Goal: Download file/media

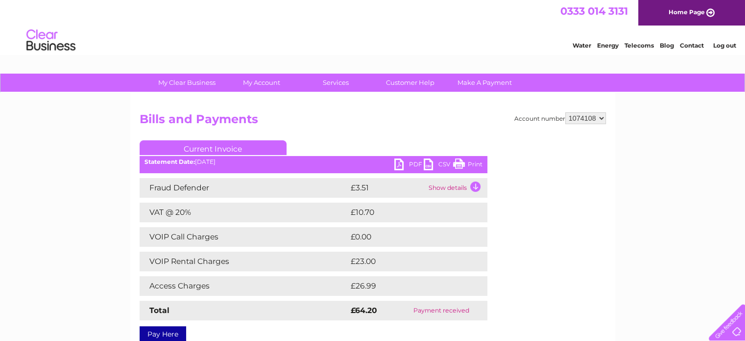
drag, startPoint x: 0, startPoint y: 0, endPoint x: 730, endPoint y: 23, distance: 729.9
click at [411, 163] on link "PDF" at bounding box center [408, 165] width 29 height 14
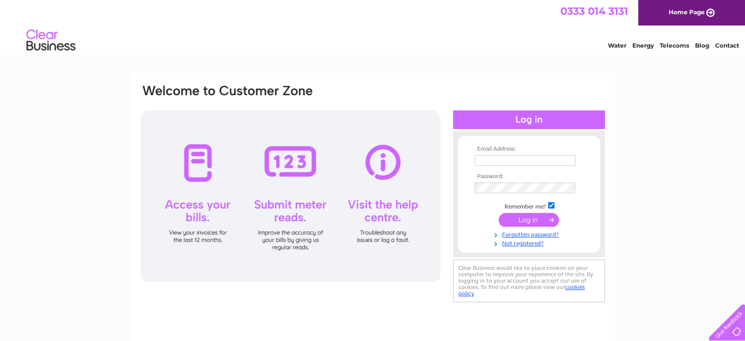
type input "hi@ukbigbuy.com"
click at [527, 220] on input "submit" at bounding box center [529, 220] width 60 height 14
click at [533, 221] on input "submit" at bounding box center [529, 220] width 60 height 14
click at [527, 221] on input "submit" at bounding box center [529, 220] width 60 height 14
click at [691, 155] on div "Email Address: hi@ukbigbuy.com Password:" at bounding box center [372, 294] width 745 height 442
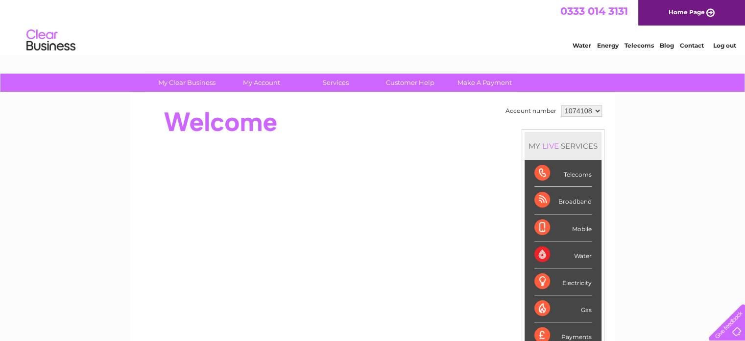
click at [574, 177] on div "Telecoms" at bounding box center [563, 173] width 57 height 27
click at [540, 175] on div "Telecoms" at bounding box center [563, 173] width 57 height 27
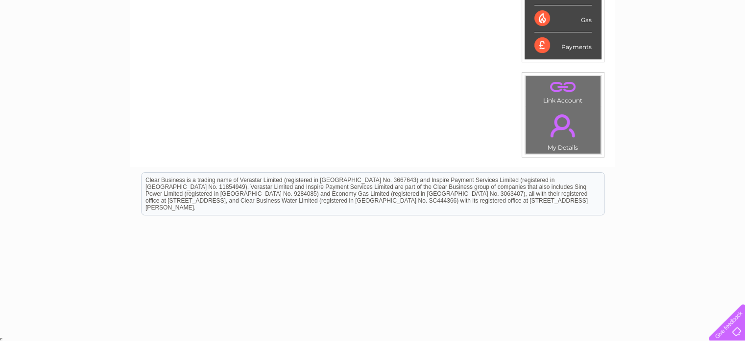
click at [567, 134] on link "." at bounding box center [563, 125] width 70 height 34
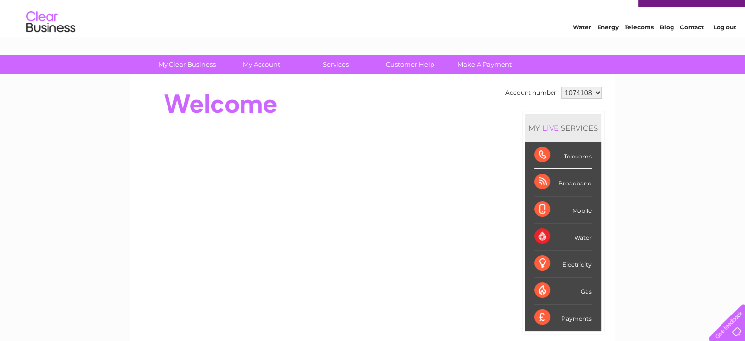
scroll to position [22, 0]
